Goal: Transaction & Acquisition: Subscribe to service/newsletter

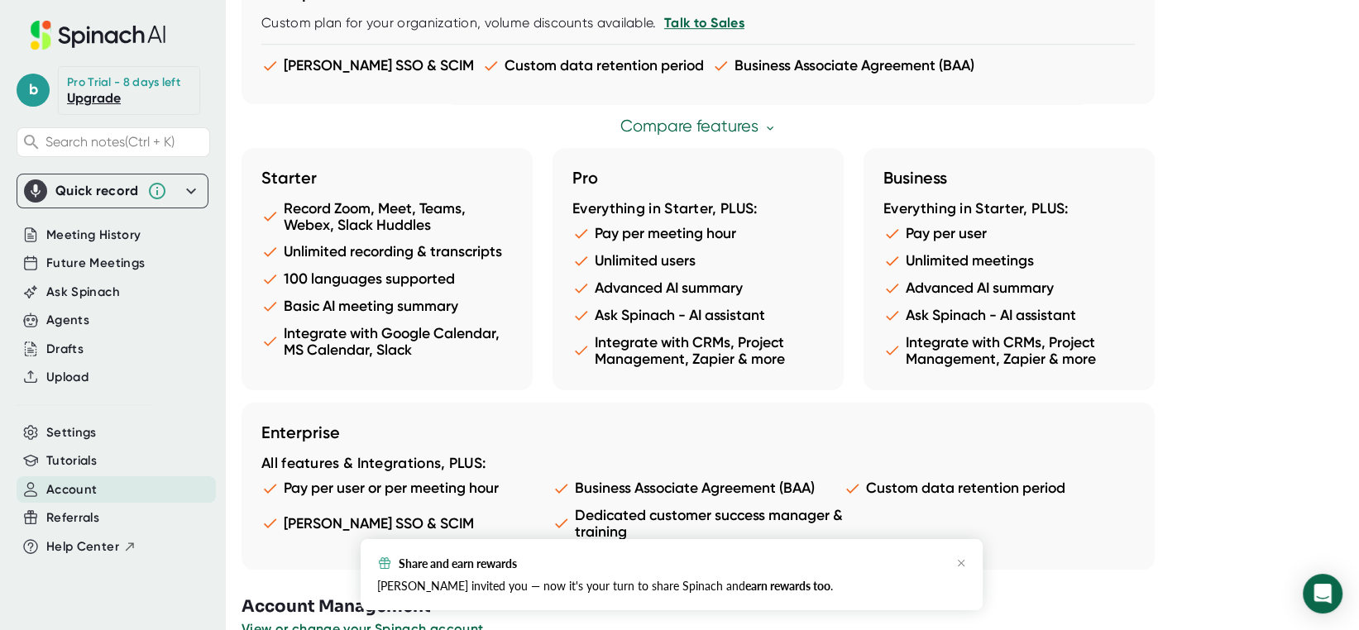
scroll to position [914, 0]
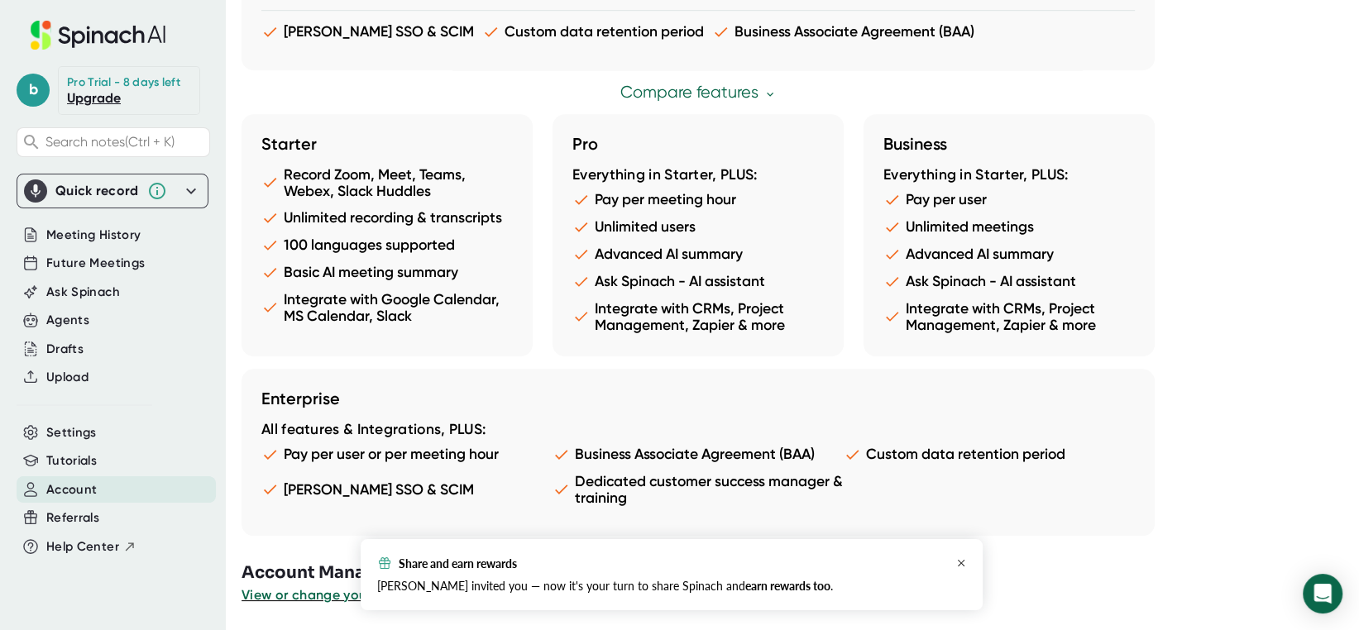
click at [961, 562] on icon "button" at bounding box center [961, 563] width 10 height 10
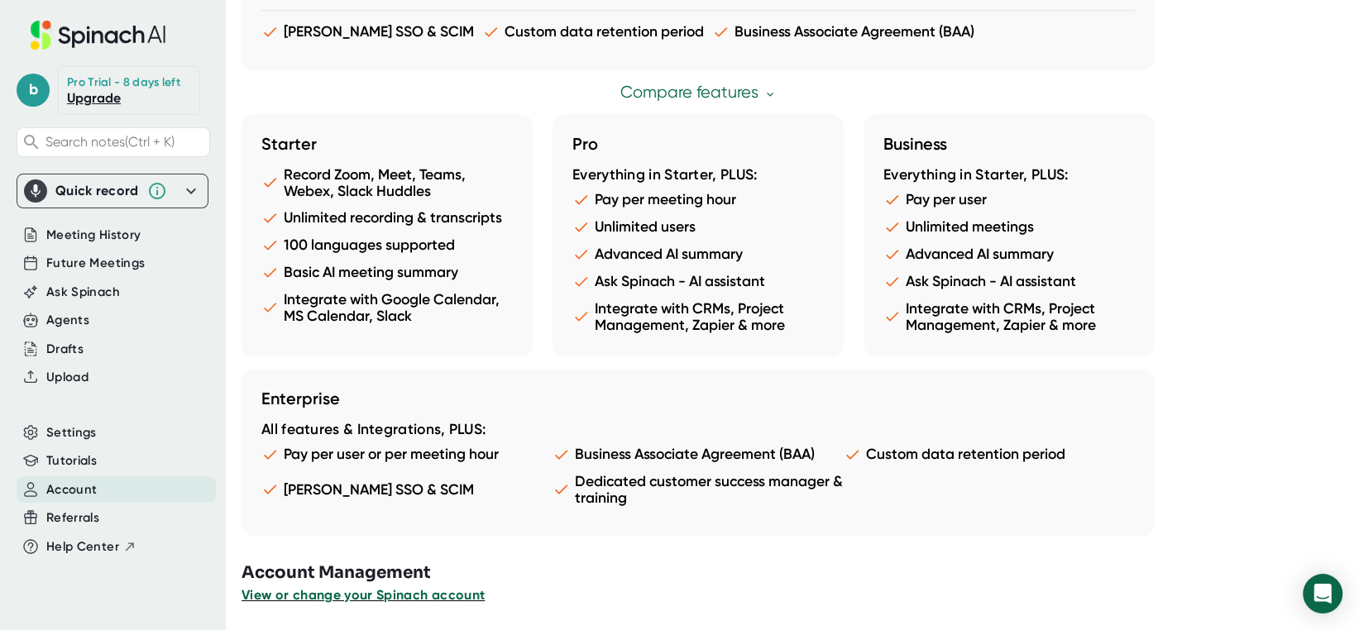
click at [438, 596] on span "View or change your Spinach account" at bounding box center [363, 595] width 243 height 16
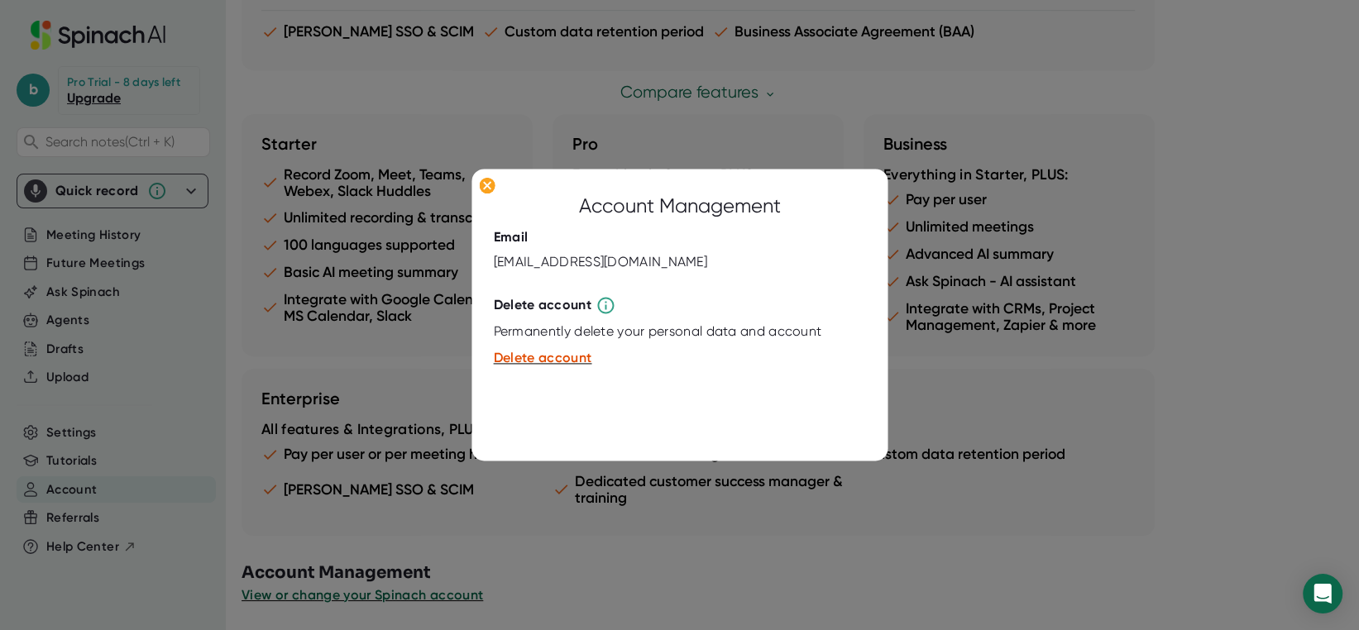
click at [759, 531] on div at bounding box center [679, 315] width 1359 height 630
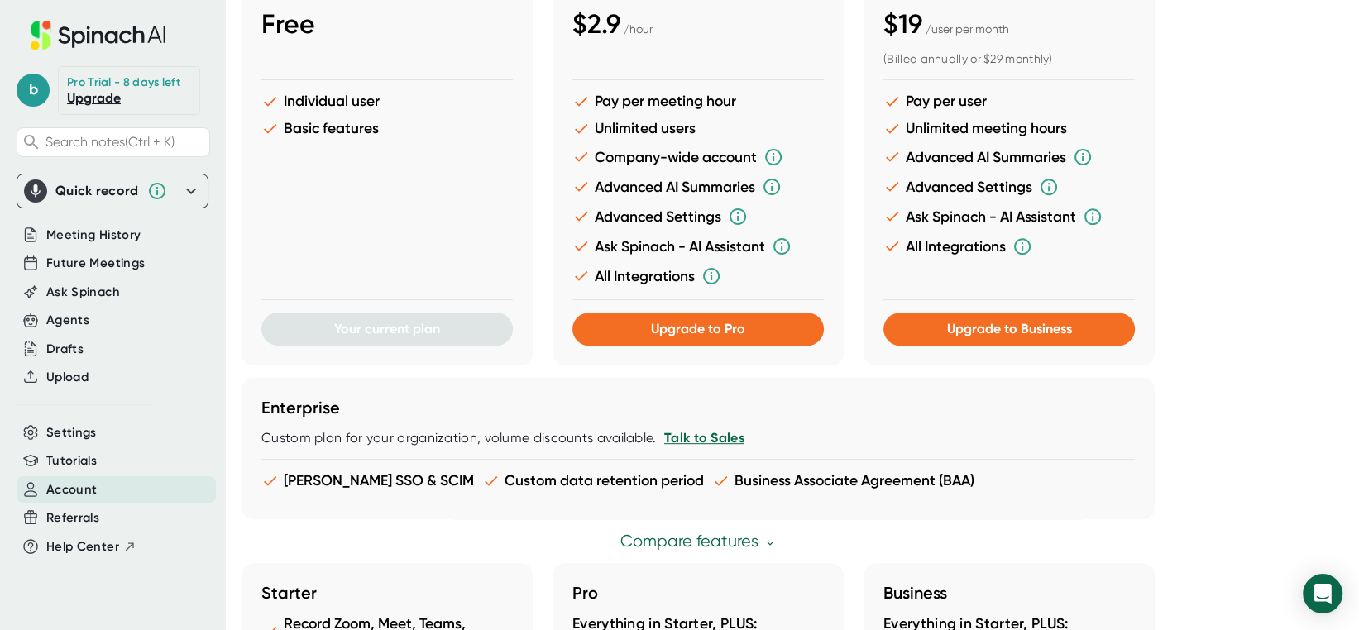
scroll to position [501, 0]
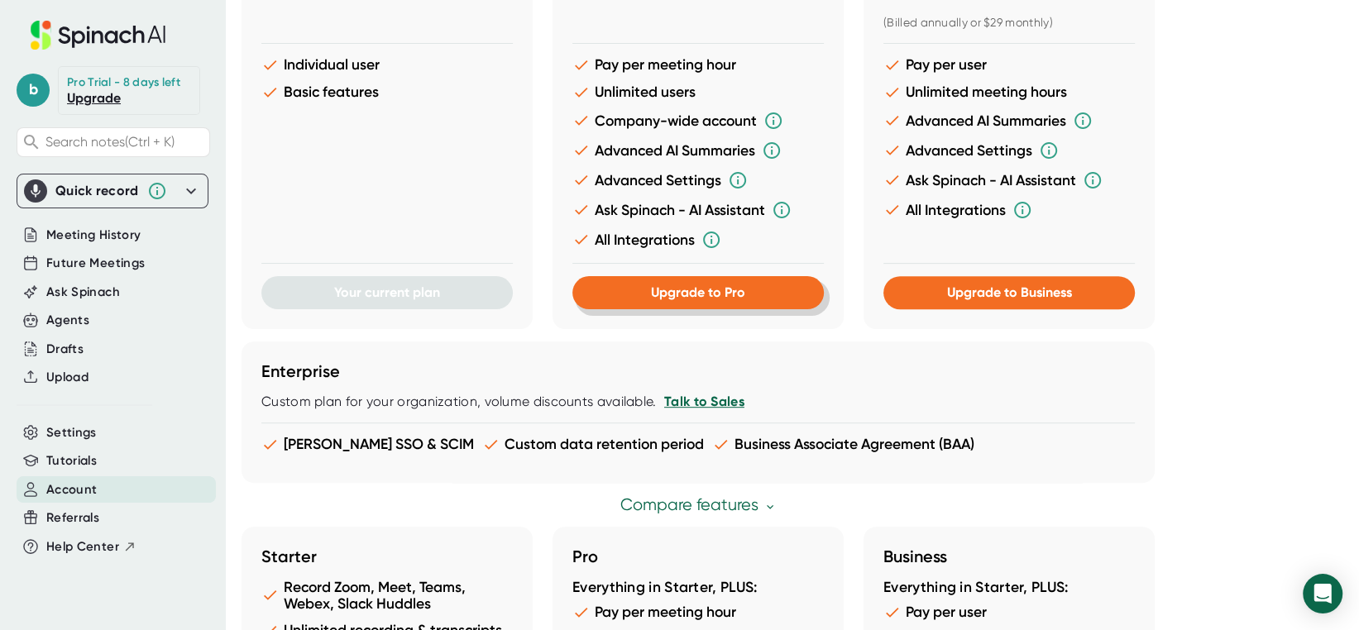
click at [683, 294] on span "Upgrade to Pro" at bounding box center [698, 293] width 94 height 16
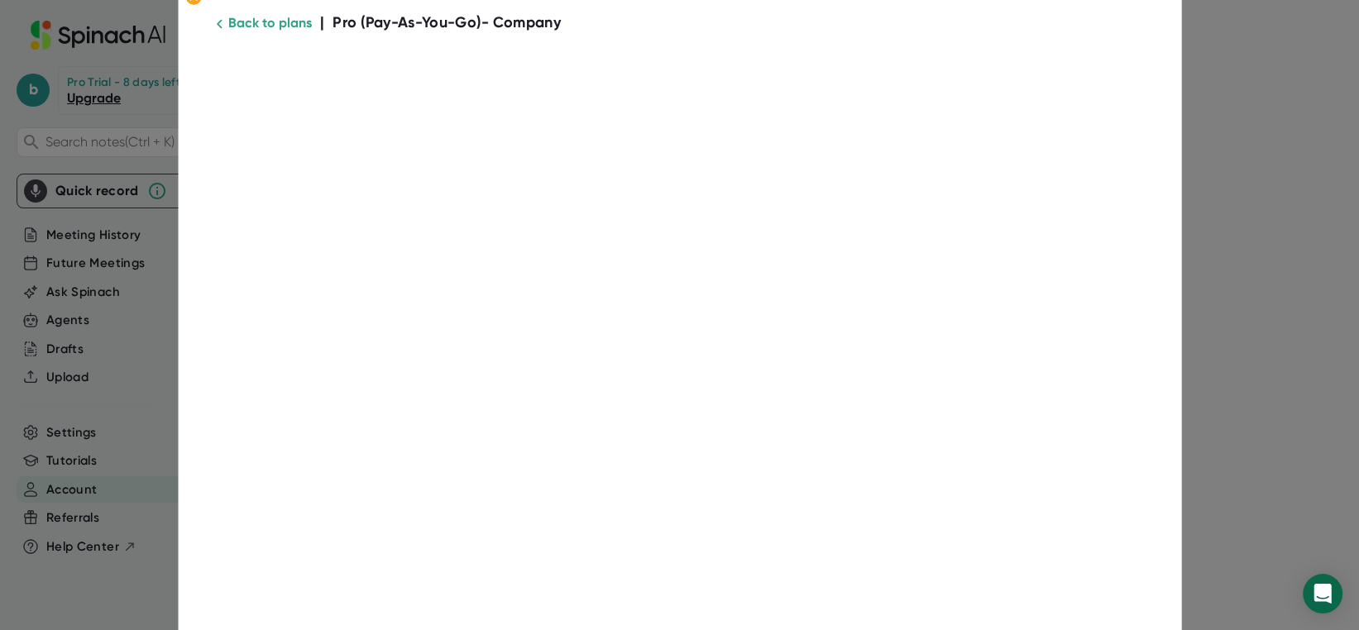
scroll to position [0, 0]
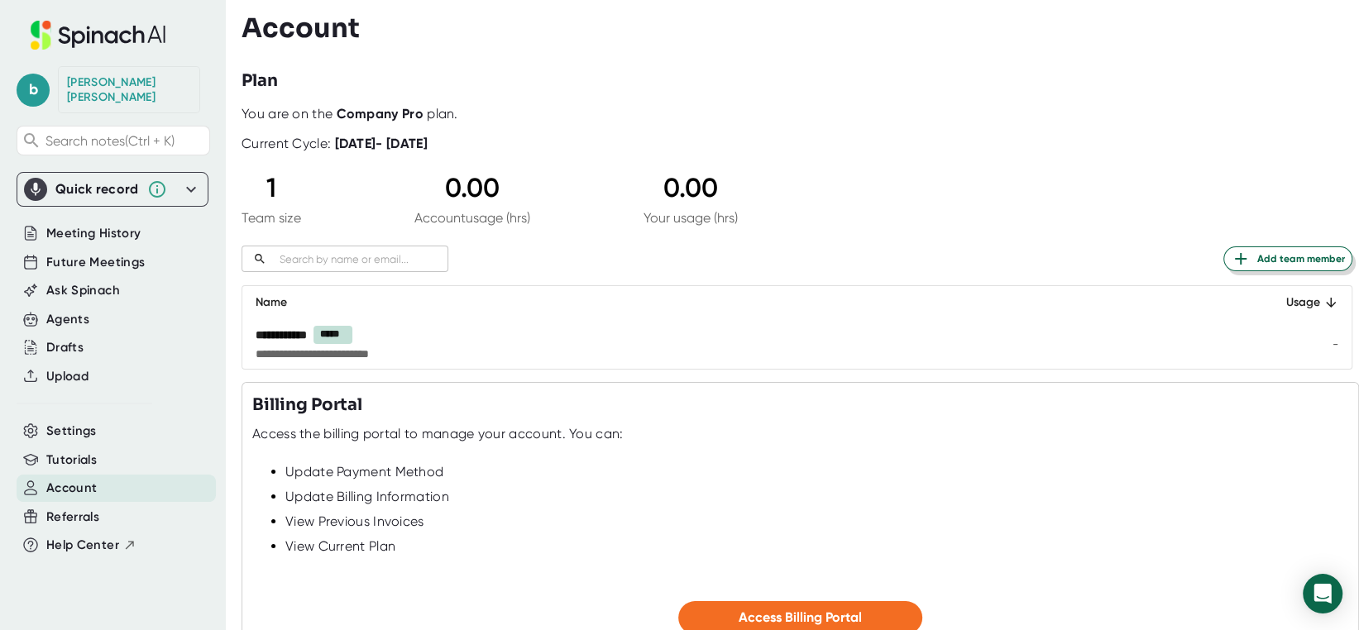
click at [1252, 261] on span "Add team member" at bounding box center [1288, 259] width 114 height 20
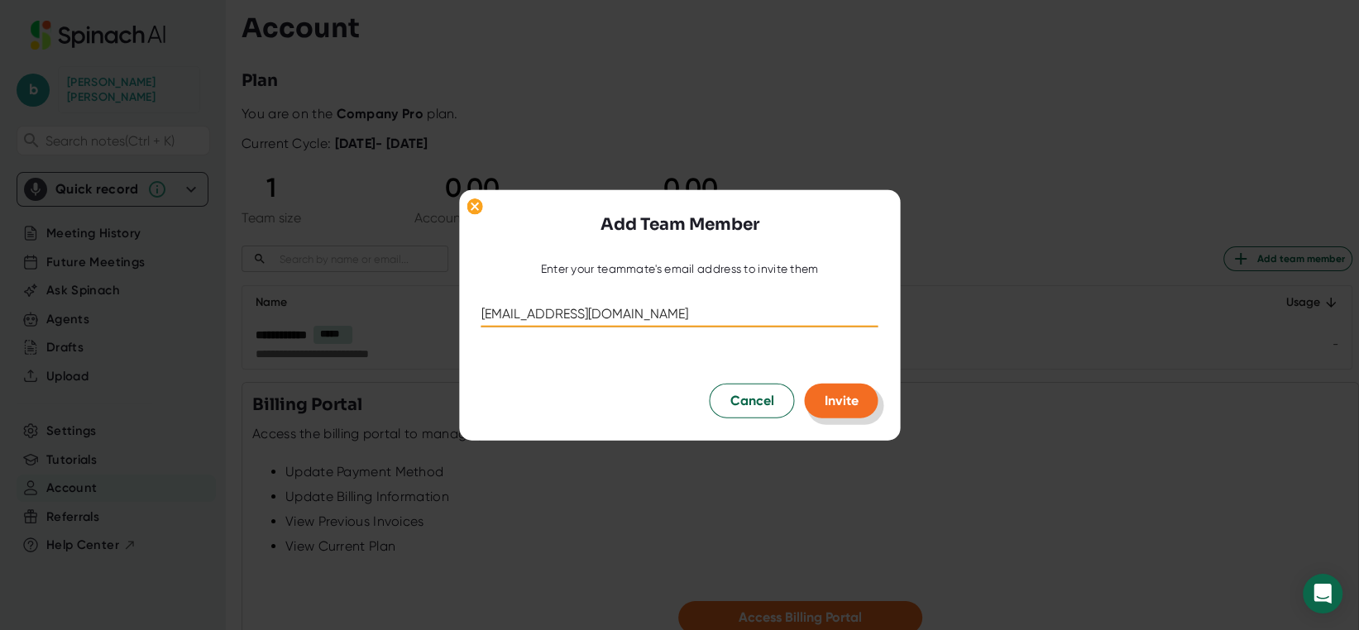
type input "jdakis@regenmonterey.org"
click at [851, 412] on button "Invite" at bounding box center [842, 401] width 74 height 35
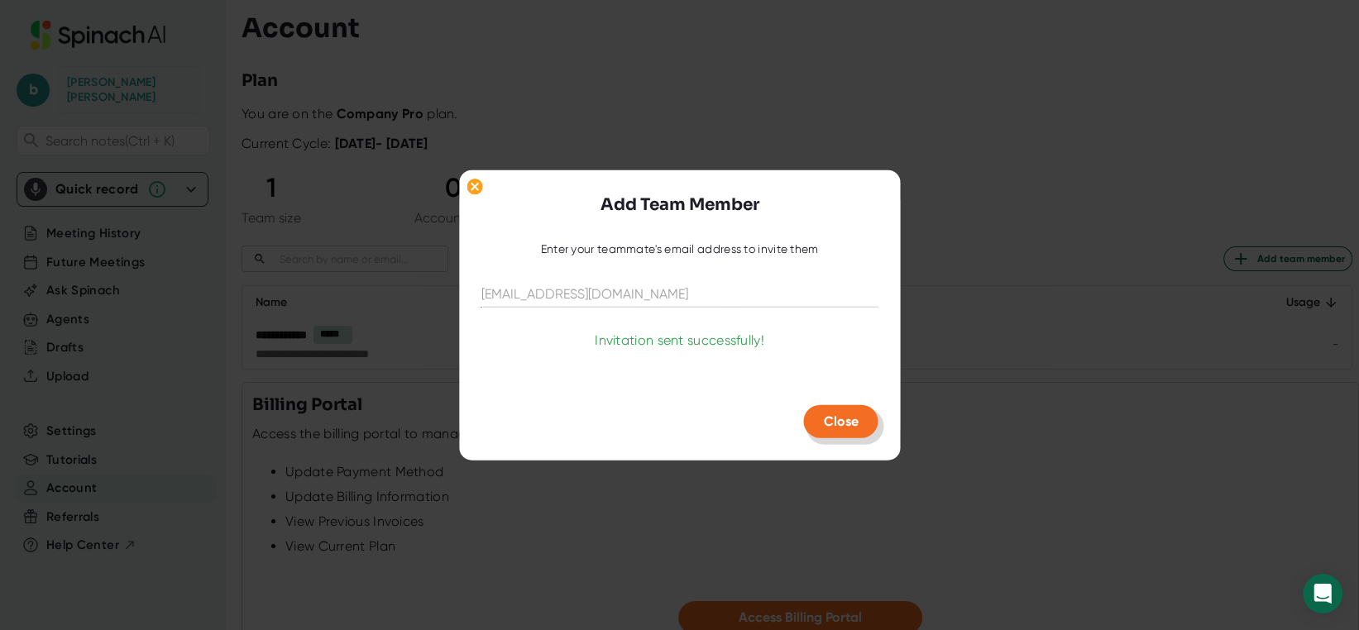
click at [846, 431] on button "Close" at bounding box center [841, 421] width 74 height 33
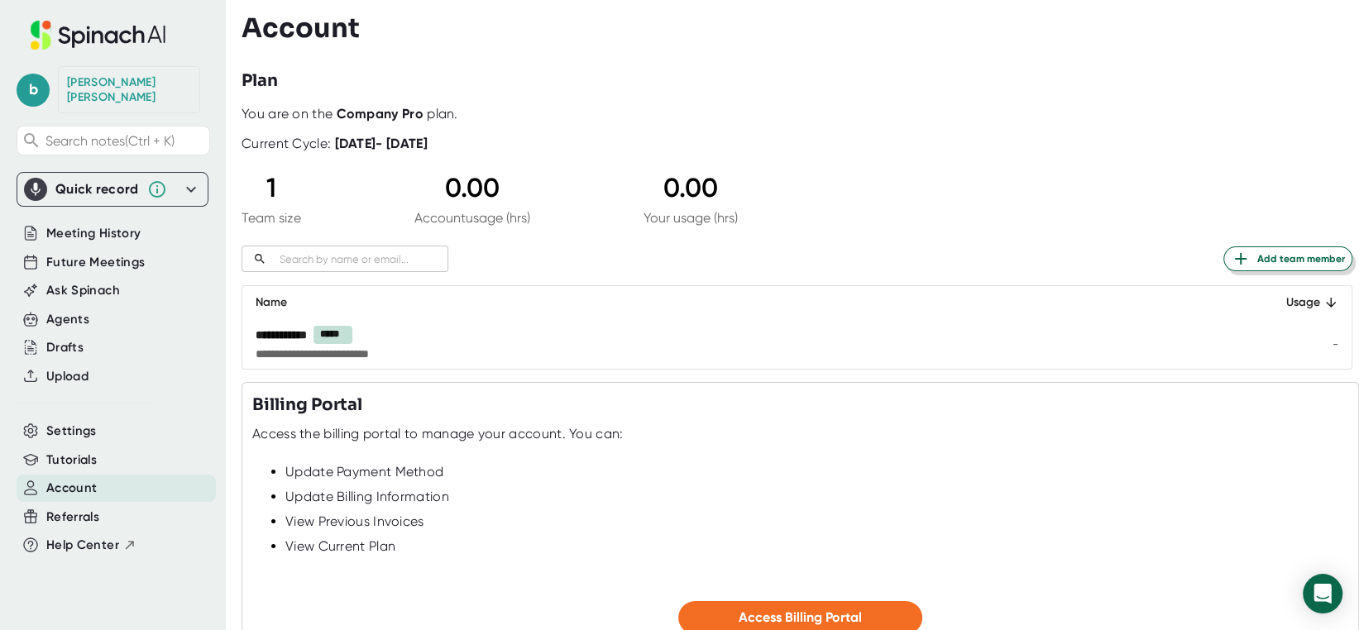
click at [1258, 263] on span "Add team member" at bounding box center [1288, 259] width 114 height 20
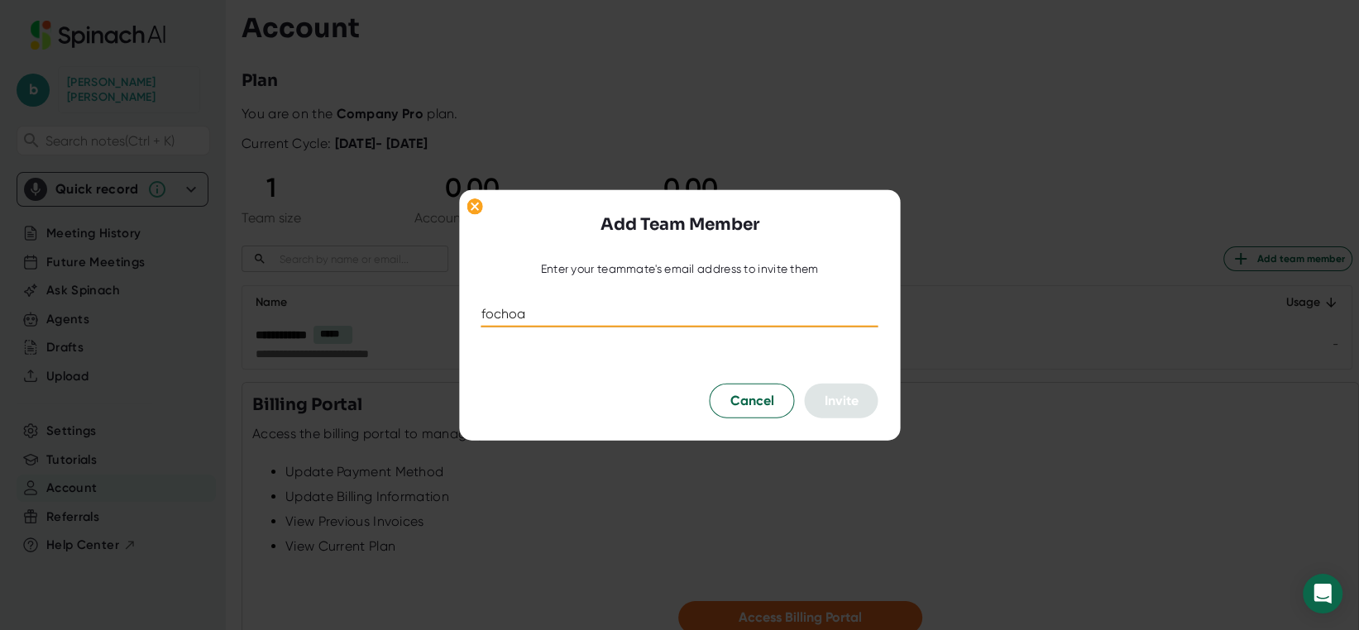
type input "fochoa@regenmonterey.org"
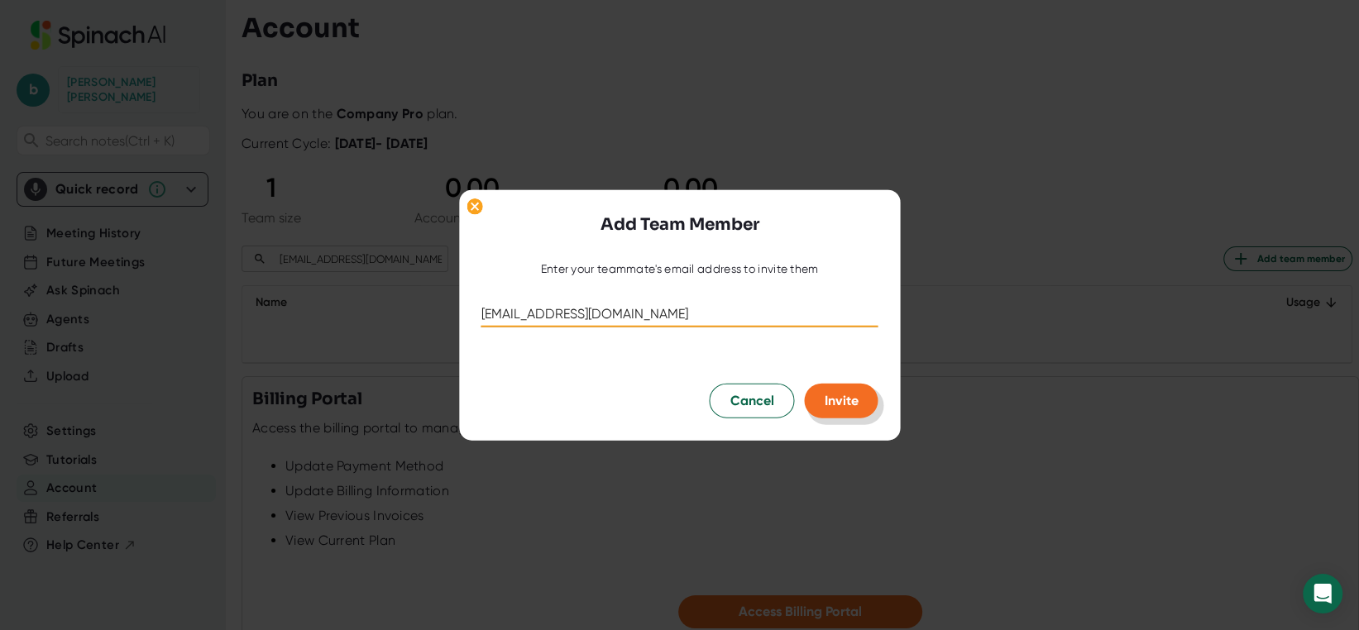
click at [853, 404] on span "Invite" at bounding box center [842, 401] width 34 height 16
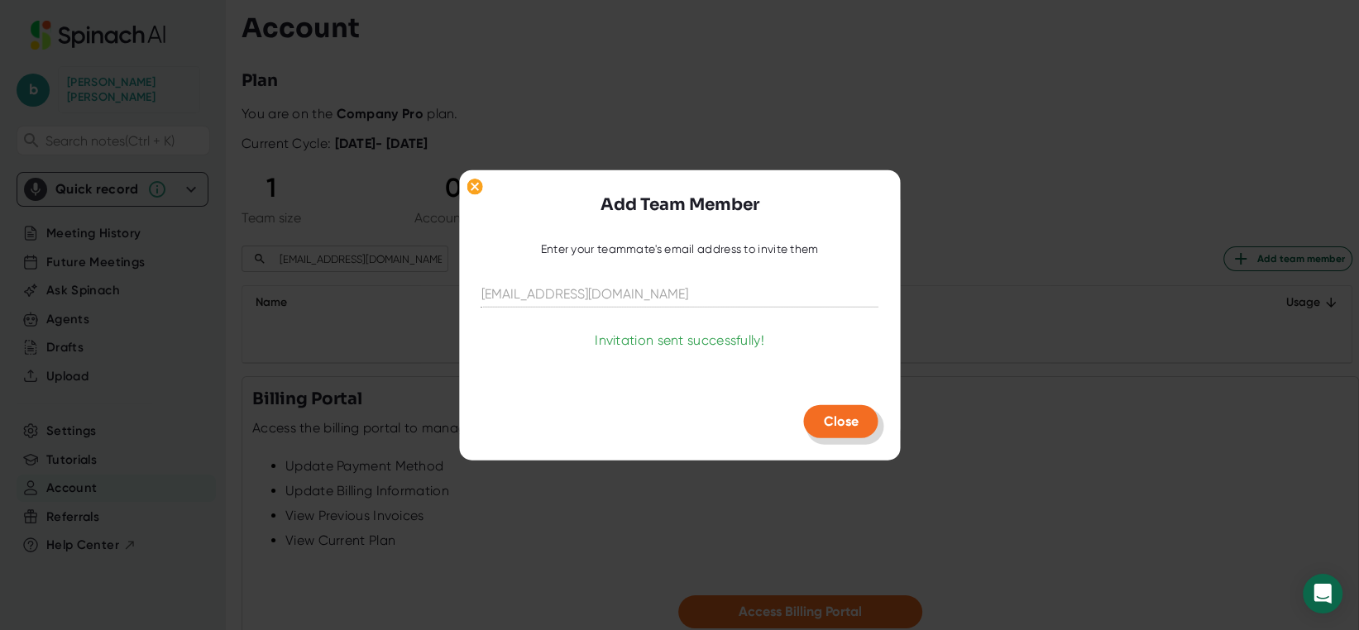
click at [841, 420] on span "Close" at bounding box center [841, 422] width 35 height 16
